Goal: Information Seeking & Learning: Learn about a topic

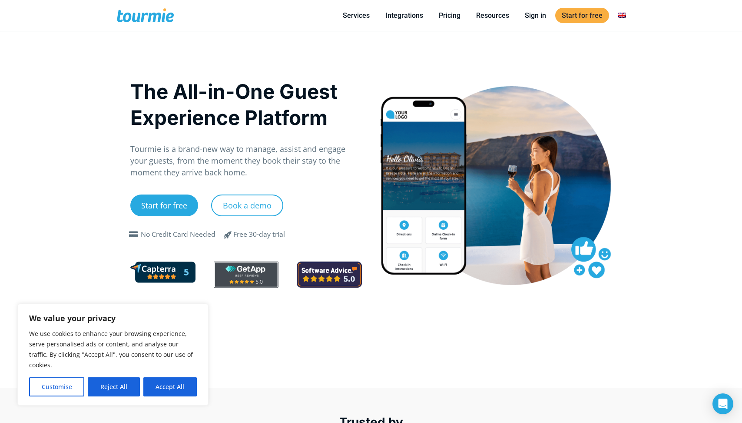
scroll to position [27, 0]
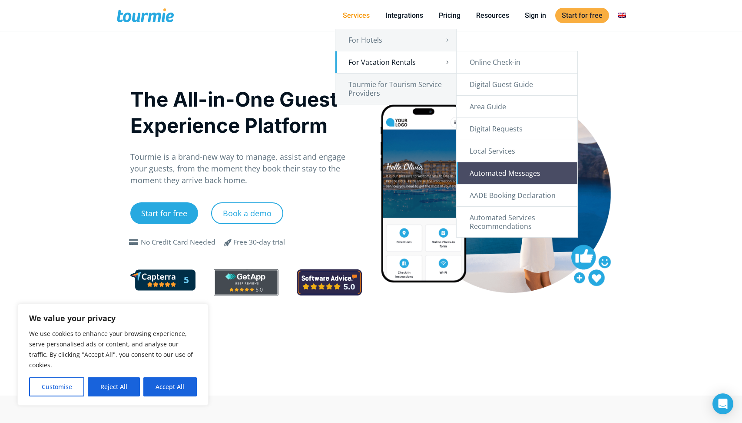
click at [477, 169] on link "Automated Messages" at bounding box center [517, 173] width 121 height 22
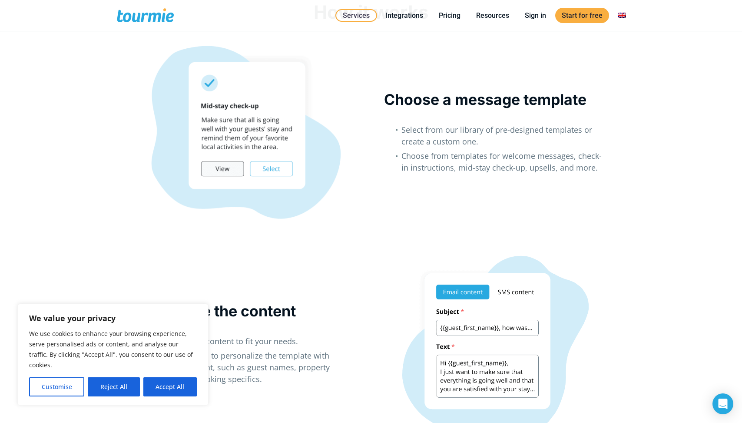
scroll to position [785, 0]
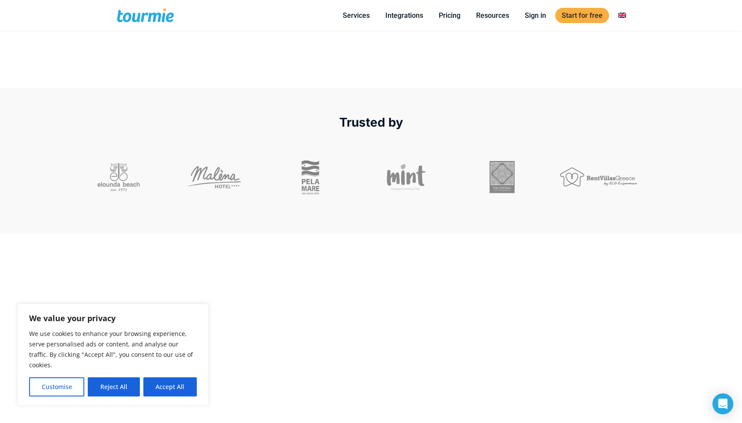
scroll to position [373, 0]
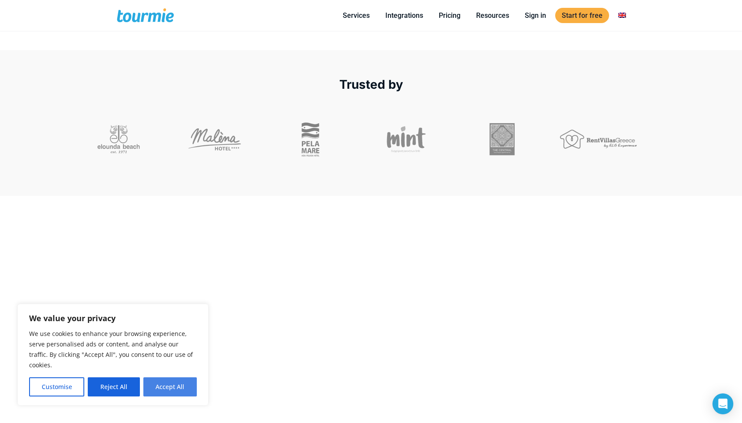
click at [172, 389] on button "Accept All" at bounding box center [169, 386] width 53 height 19
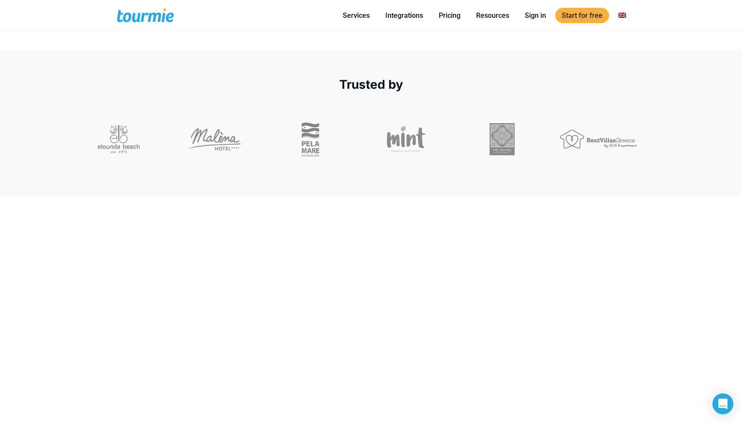
checkbox input "true"
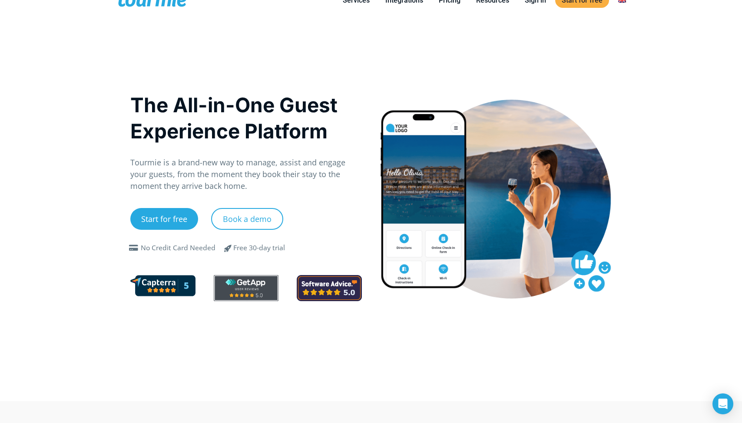
scroll to position [0, 0]
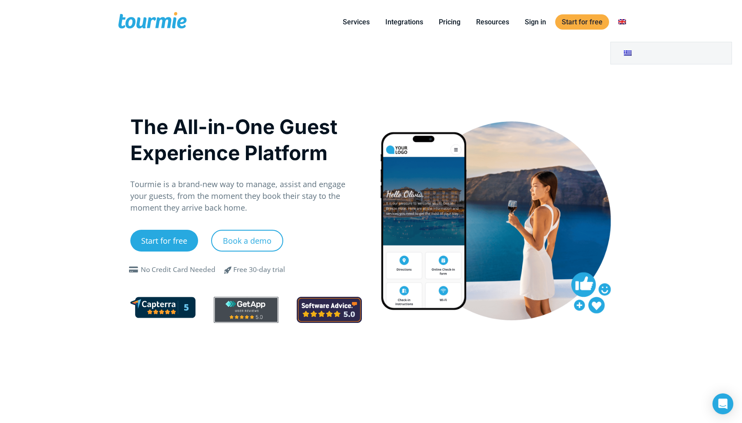
click at [622, 21] on link "Switch to" at bounding box center [622, 22] width 21 height 11
click at [627, 50] on link "Switch to" at bounding box center [671, 53] width 121 height 22
